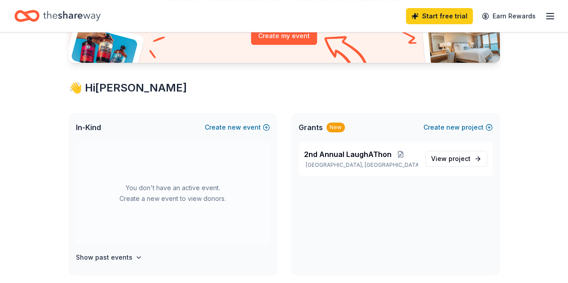
scroll to position [127, 0]
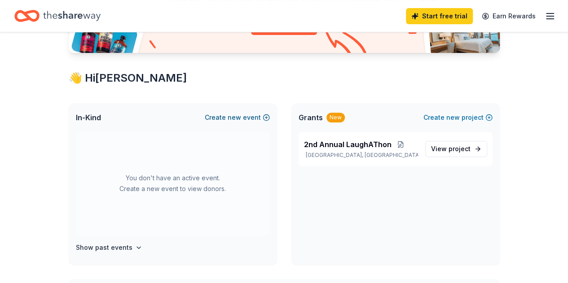
click at [249, 118] on button "Create new event" at bounding box center [237, 117] width 65 height 11
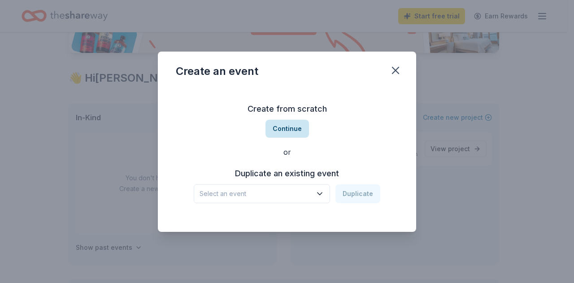
click at [302, 129] on button "Continue" at bounding box center [288, 129] width 44 height 18
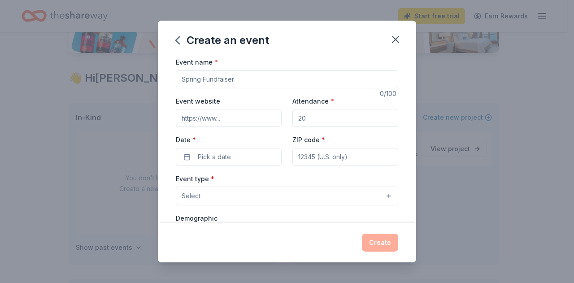
click at [234, 78] on input "Event name *" at bounding box center [287, 79] width 223 height 18
click at [394, 42] on icon "button" at bounding box center [396, 39] width 13 height 13
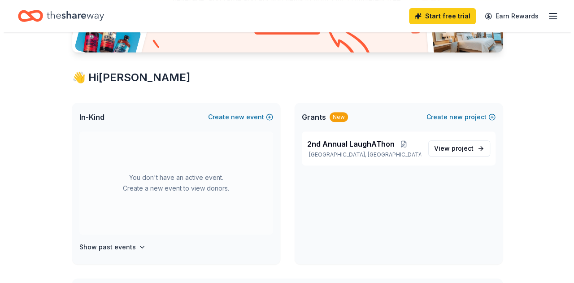
scroll to position [164, 0]
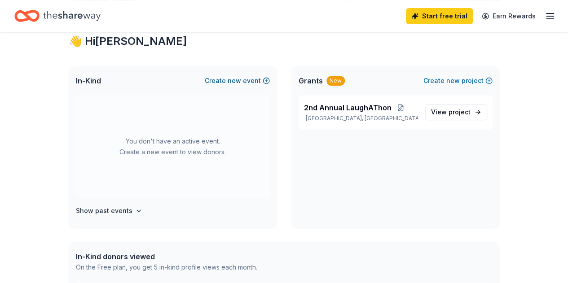
click at [227, 80] on button "Create new event" at bounding box center [237, 80] width 65 height 11
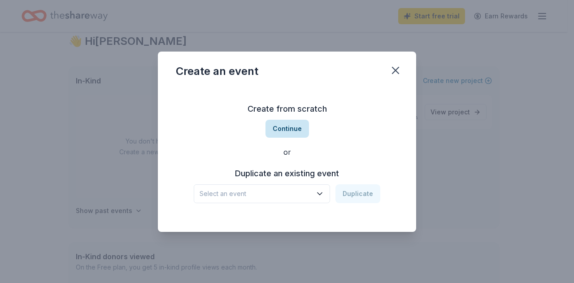
click at [286, 129] on button "Continue" at bounding box center [288, 129] width 44 height 18
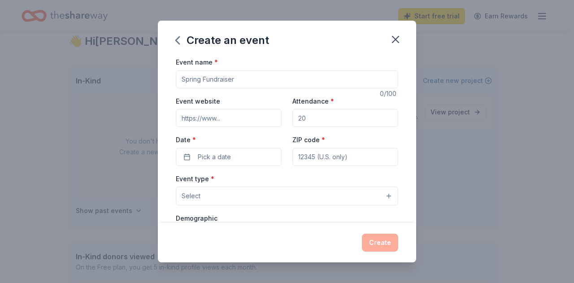
click at [225, 78] on input "Event name *" at bounding box center [287, 79] width 223 height 18
paste input "Celebrating Our Charity Champions on [GEOGRAPHIC_DATA][US_STATE] Giving Day"
type input "Celebrating Our Charity Champions on [GEOGRAPHIC_DATA][US_STATE] Giving Day"
click at [252, 117] on input "Event website" at bounding box center [229, 118] width 106 height 18
drag, startPoint x: 321, startPoint y: 117, endPoint x: 253, endPoint y: 112, distance: 68.4
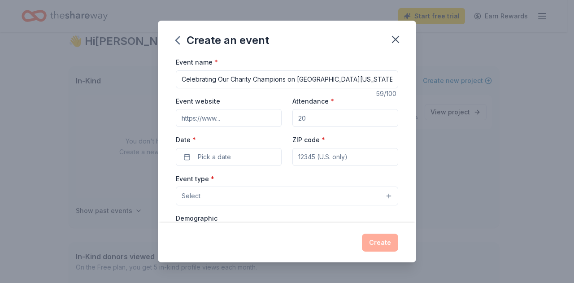
click at [253, 112] on div "Event website Attendance * Date * Pick a date ZIP code *" at bounding box center [287, 131] width 223 height 70
type input "150"
click at [262, 157] on button "Pick a date" at bounding box center [229, 157] width 106 height 18
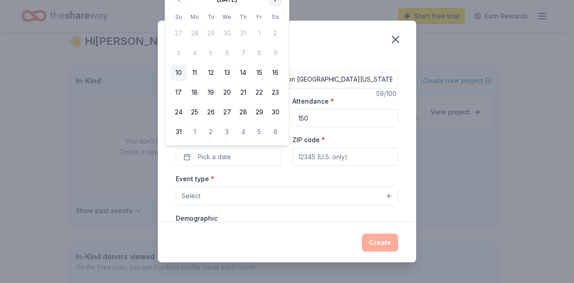
click at [276, 0] on button "Go to next month" at bounding box center [275, -1] width 13 height 13
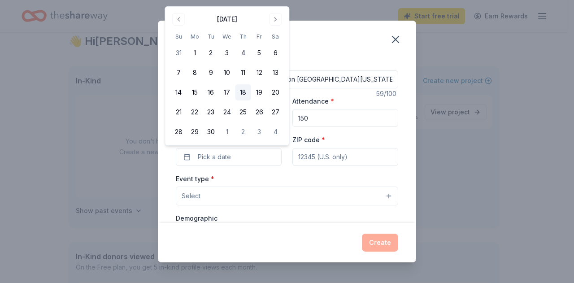
click at [248, 88] on button "18" at bounding box center [243, 92] width 16 height 16
click at [469, 139] on div "Create an event Event name * Celebrating Our Charity Champions on [GEOGRAPHIC_D…" at bounding box center [287, 141] width 574 height 283
